Goal: Check status: Check status

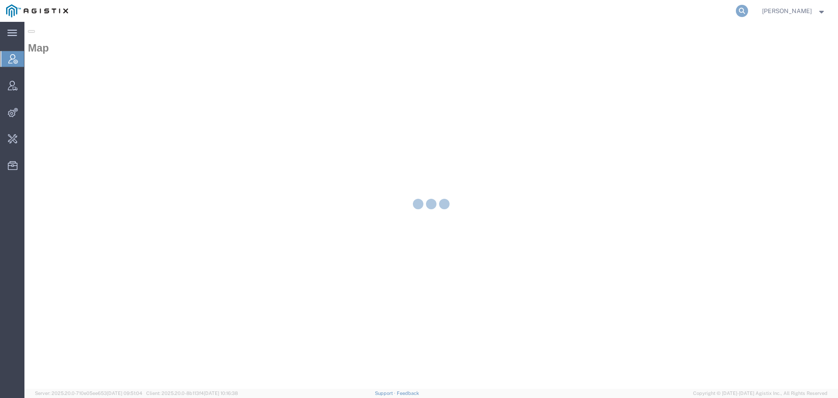
drag, startPoint x: 747, startPoint y: 11, endPoint x: 752, endPoint y: 11, distance: 4.8
click at [749, 11] on agx-global-search at bounding box center [609, 11] width 279 height 22
click at [748, 10] on icon at bounding box center [742, 11] width 12 height 12
paste input "56977993"
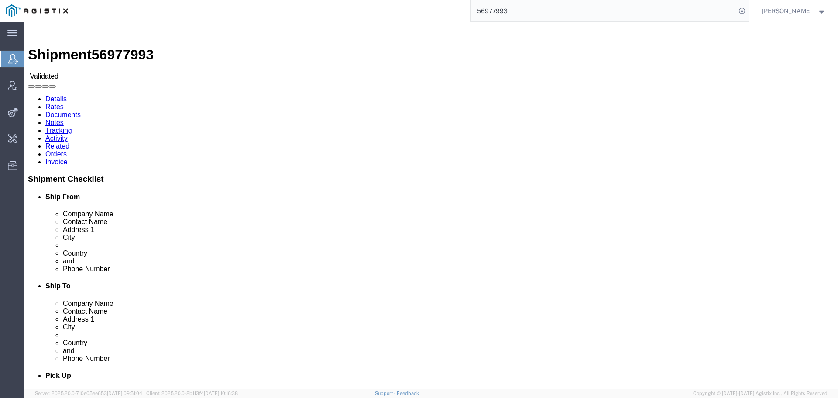
click link "Activity"
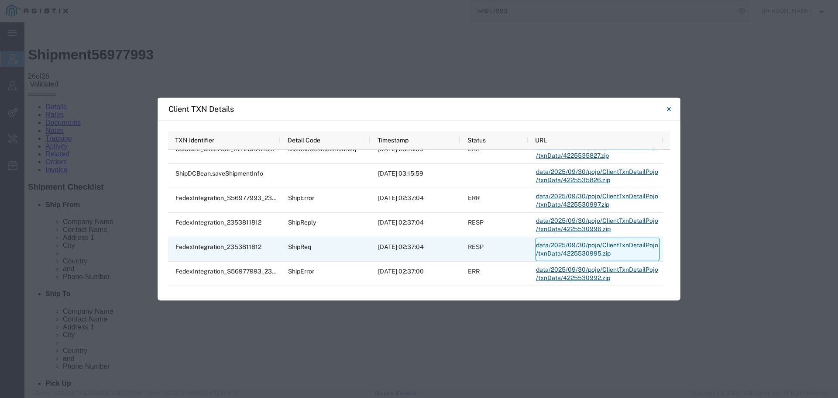
click at [581, 244] on link "data/2025/09/30/pojo/ClientTxnDetailPojo/txnData/4225530995.zip" at bounding box center [597, 249] width 124 height 24
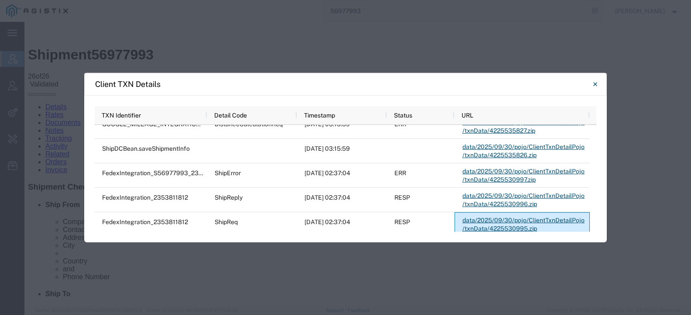
drag, startPoint x: 19, startPoint y: 300, endPoint x: 17, endPoint y: 292, distance: 8.0
click at [19, 300] on div "Client TXN Details Press SPACE to select this row TXN Identifier Detail Code Ti…" at bounding box center [345, 157] width 691 height 315
drag, startPoint x: 598, startPoint y: 79, endPoint x: 556, endPoint y: 38, distance: 58.9
click at [598, 80] on button "Close" at bounding box center [595, 83] width 17 height 17
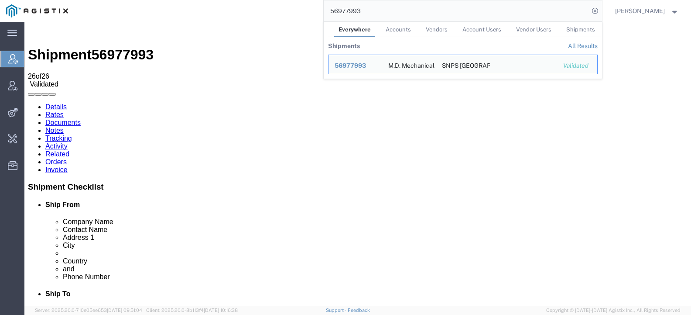
drag, startPoint x: 530, startPoint y: 8, endPoint x: 261, endPoint y: 8, distance: 269.7
click at [261, 8] on div "56977993 Everywhere Accounts Vendors Account Users Vendor Users Shipments Shipm…" at bounding box center [338, 11] width 528 height 22
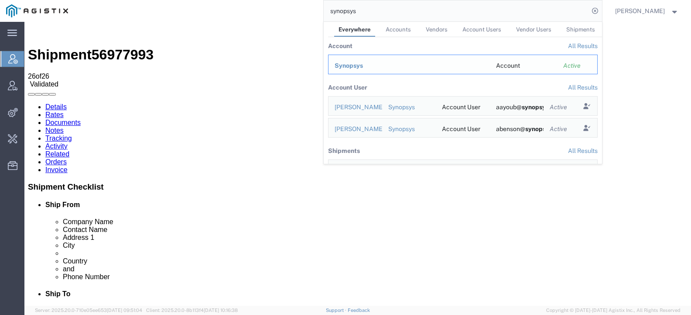
click at [352, 62] on span "Synopsys" at bounding box center [349, 65] width 28 height 7
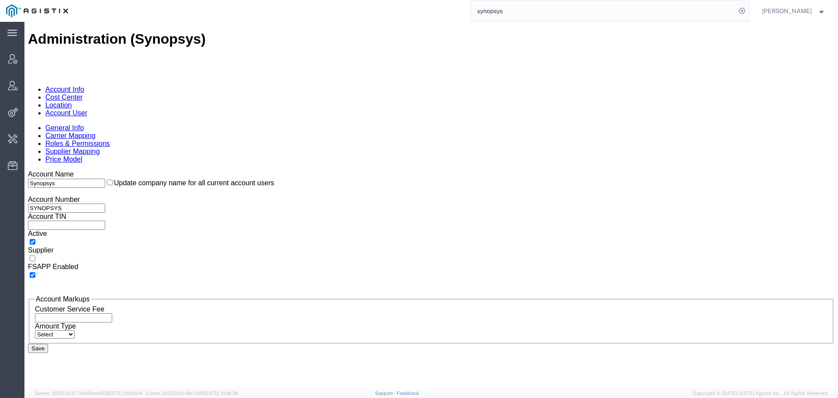
drag, startPoint x: 546, startPoint y: 13, endPoint x: 381, endPoint y: 20, distance: 165.6
click at [393, 16] on div "synopsys" at bounding box center [411, 11] width 675 height 22
paste input "roywhormann@eaton.com"
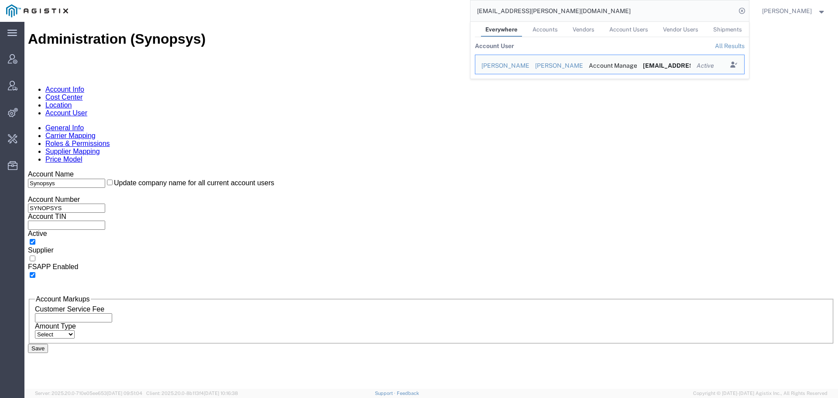
drag, startPoint x: 518, startPoint y: 10, endPoint x: 255, endPoint y: 16, distance: 262.8
click at [278, 11] on div "roywhormann@eaton.com Everywhere Accounts Vendors Account Users Vendor Users Sh…" at bounding box center [411, 11] width 675 height 22
paste input "SLAX01030638"
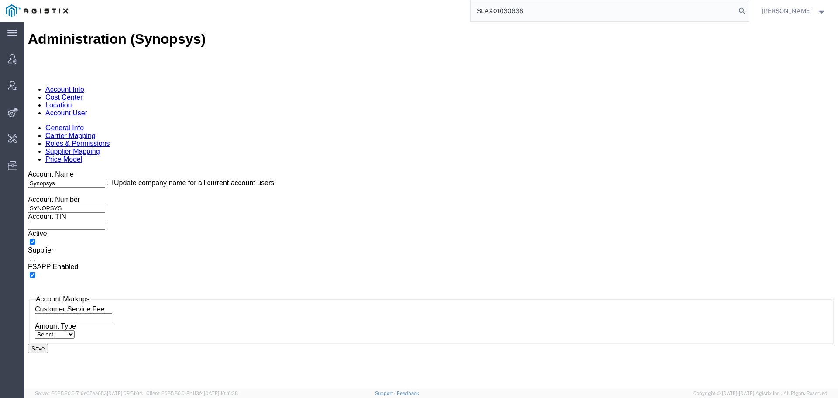
type input "SLAX01030638"
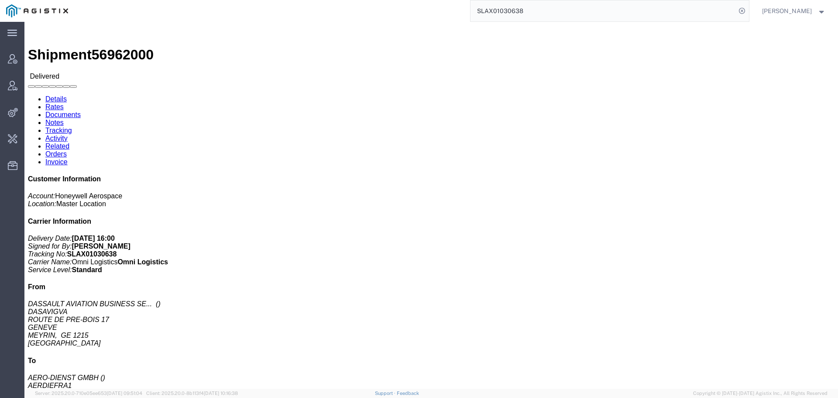
click link "Activity"
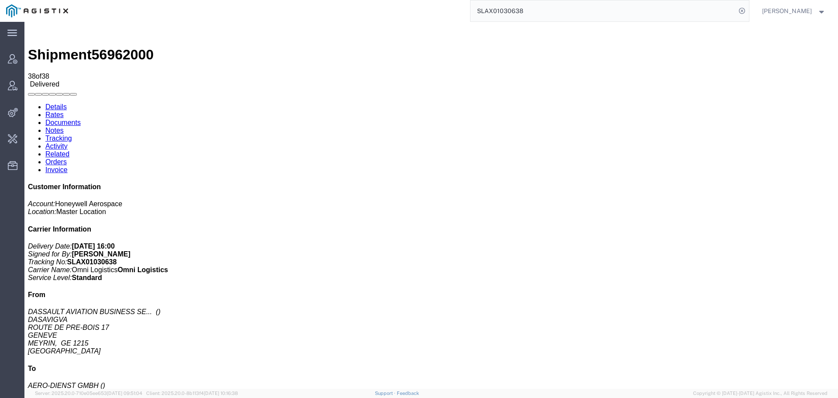
click at [38, 33] on img at bounding box center [33, 30] width 10 height 10
